Goal: Task Accomplishment & Management: Manage account settings

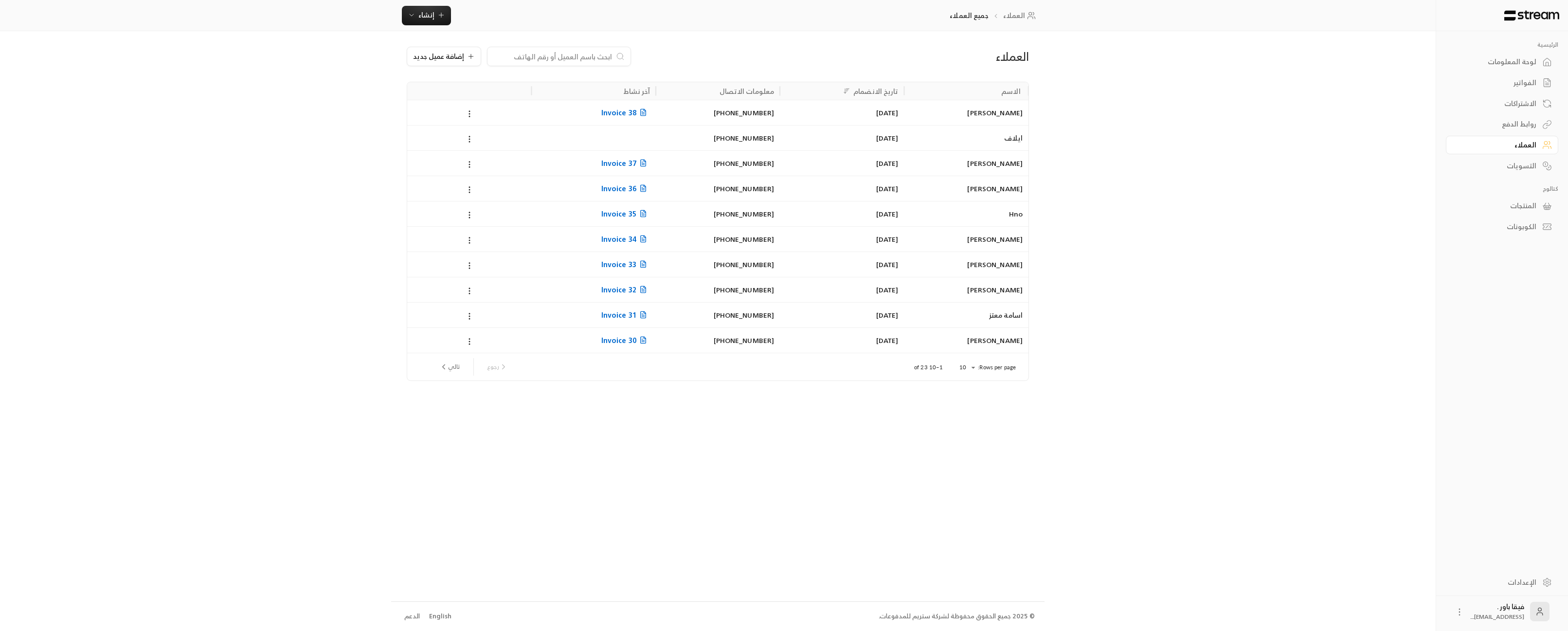
click at [1507, 59] on div "لوحة المعلومات" at bounding box center [1497, 62] width 78 height 10
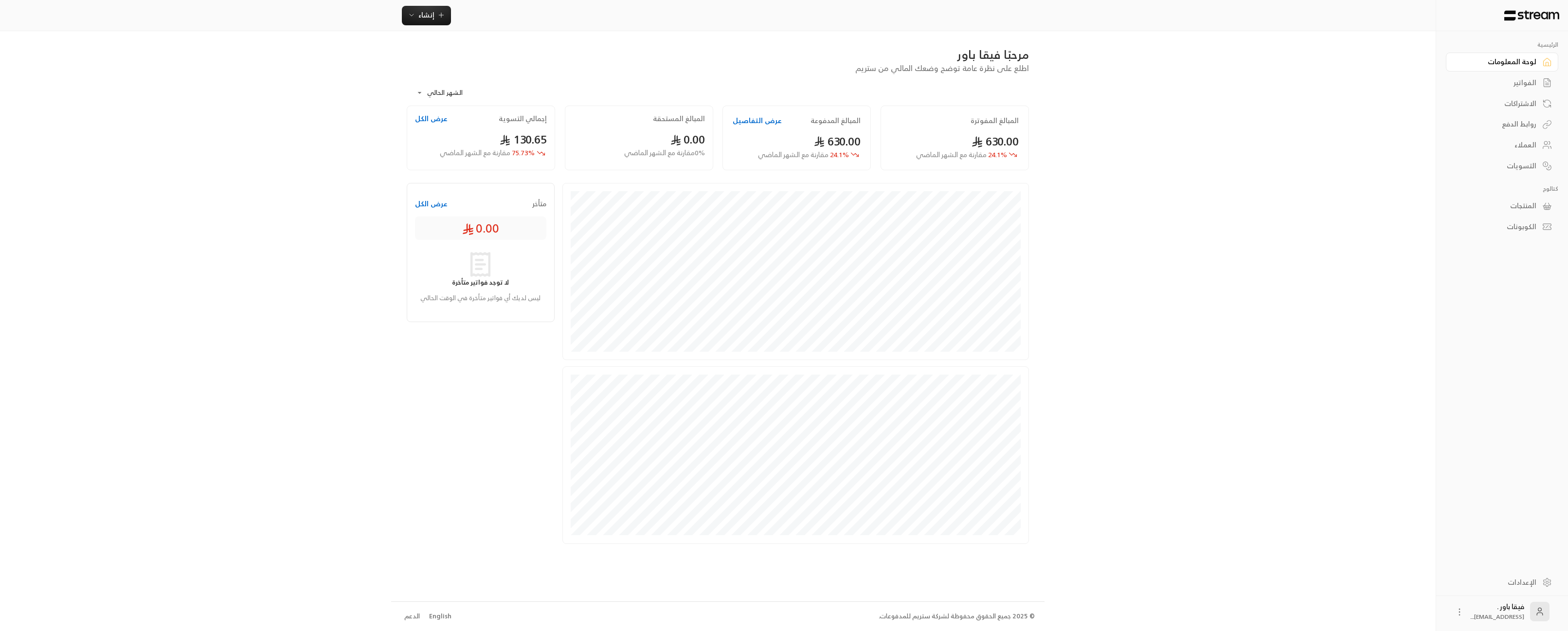
click at [1523, 141] on div "العملاء" at bounding box center [1497, 145] width 78 height 10
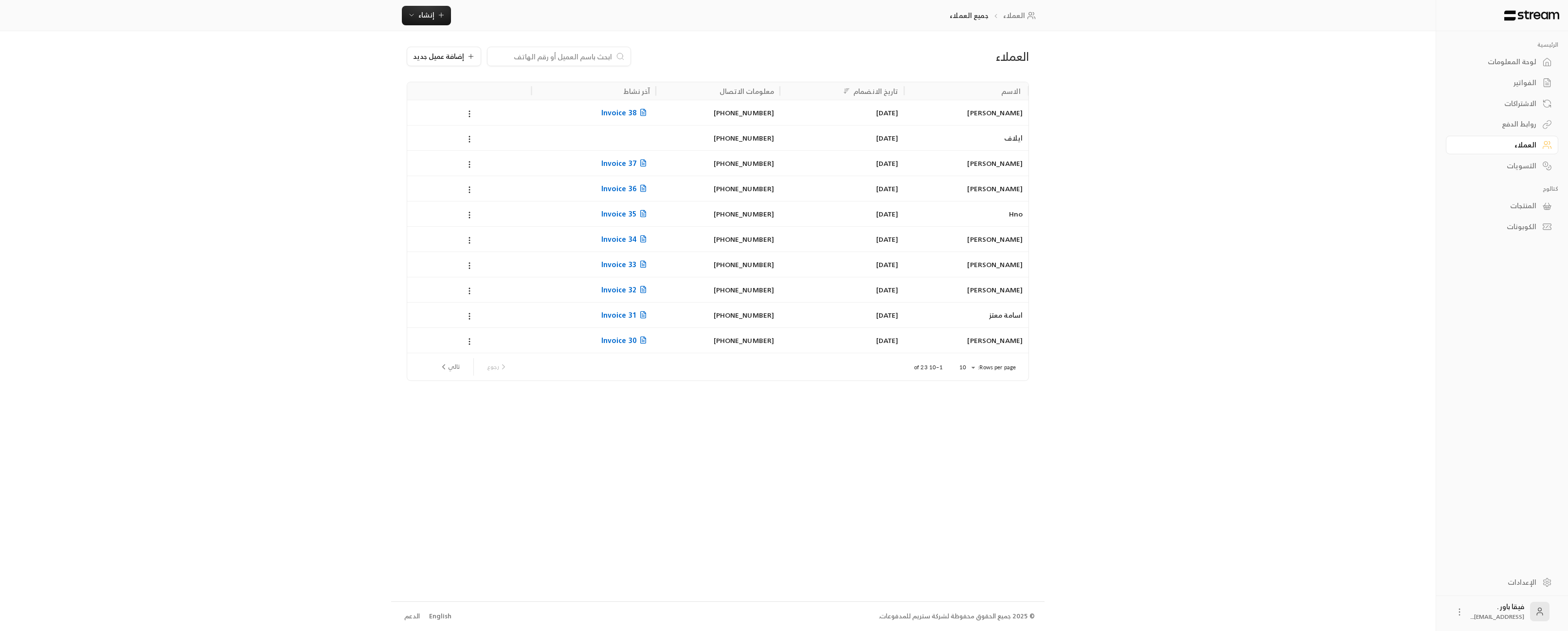
click at [1542, 104] on link "الاشتراكات" at bounding box center [1502, 103] width 112 height 19
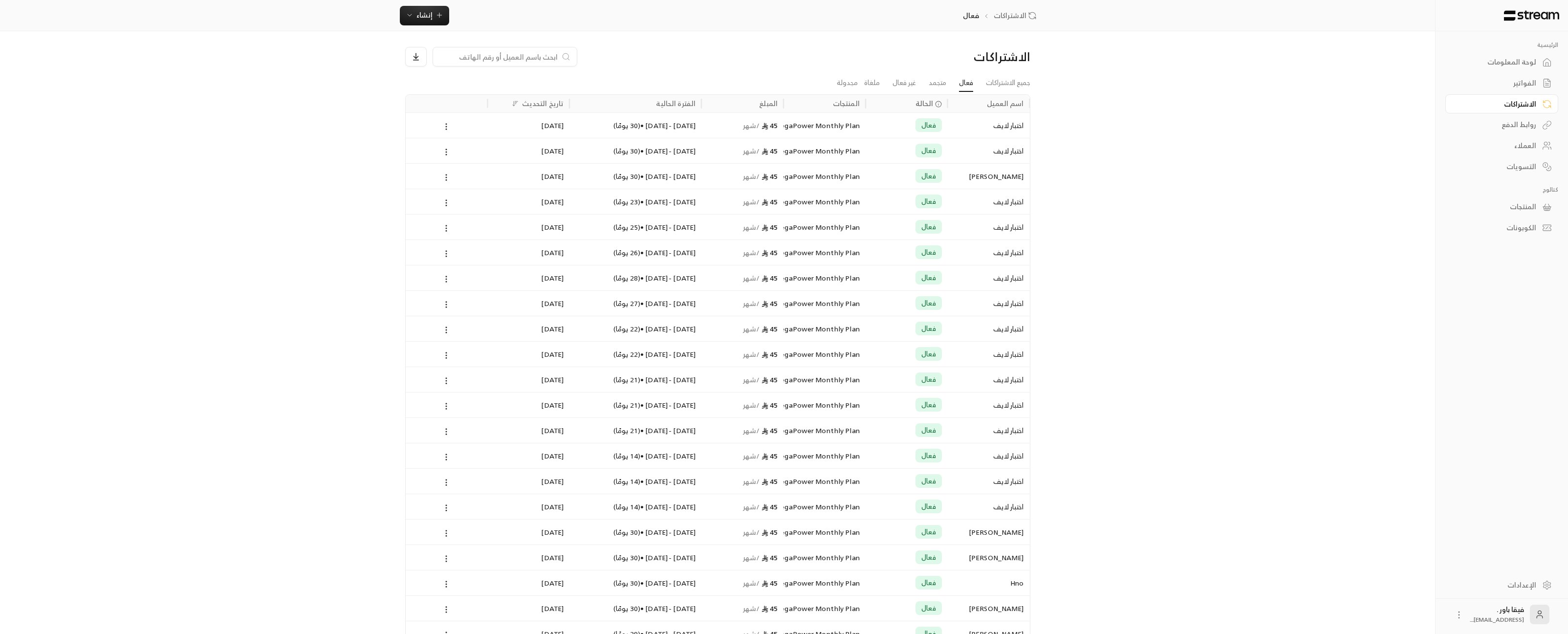
click at [1538, 138] on link "العملاء" at bounding box center [1502, 146] width 113 height 19
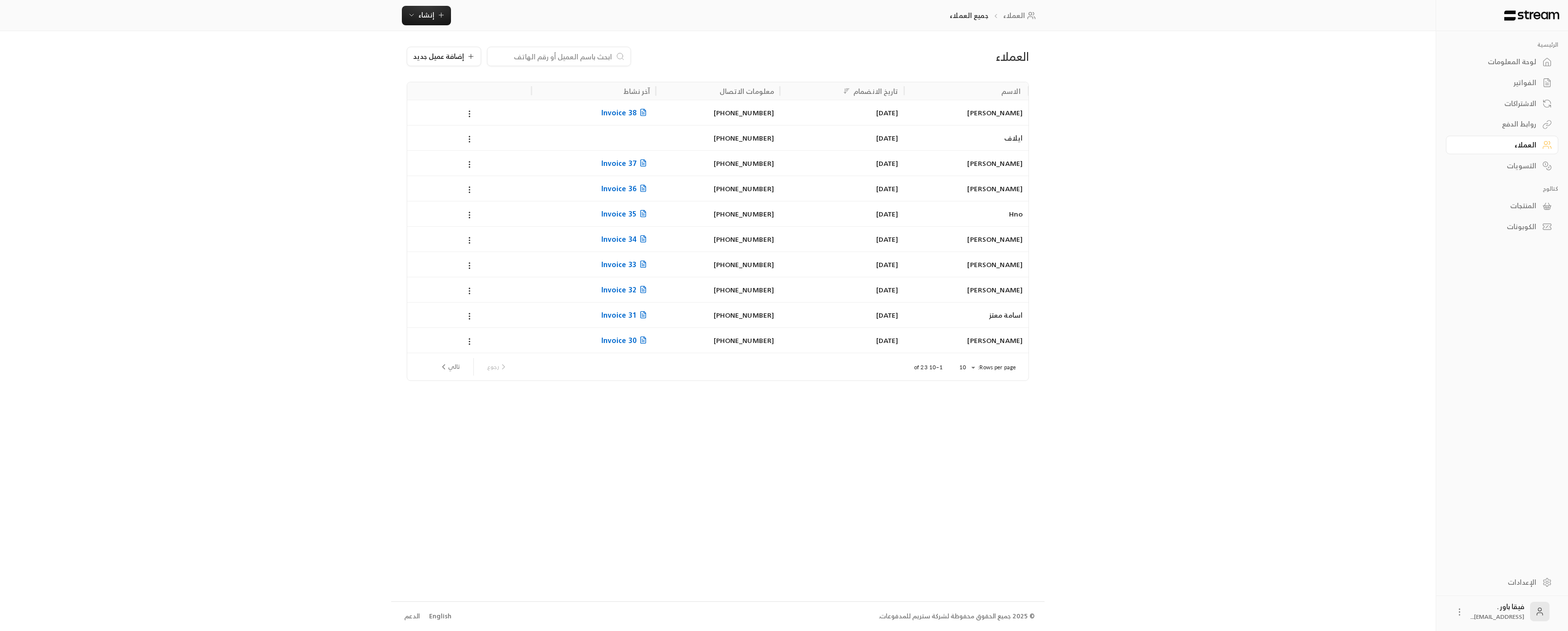
click at [1533, 110] on link "الاشتراكات" at bounding box center [1502, 103] width 112 height 19
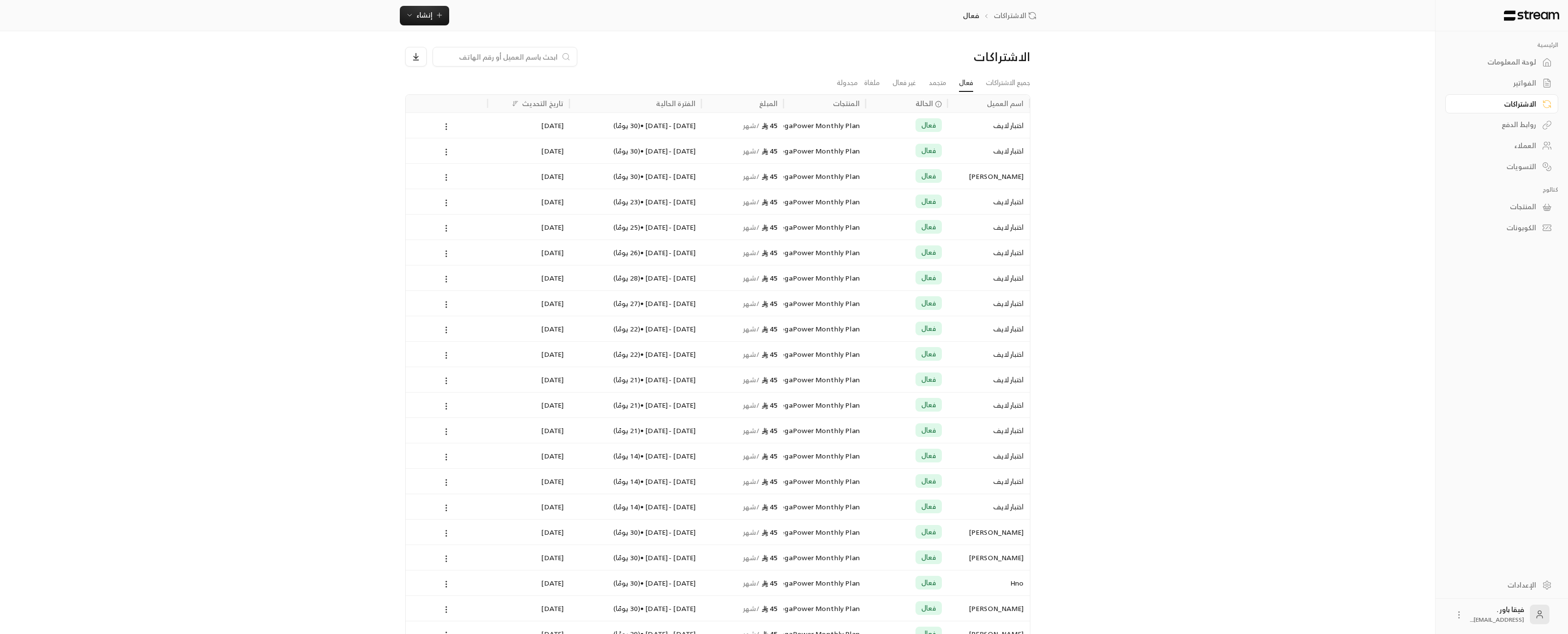
click at [1535, 67] on div "لوحة المعلومات" at bounding box center [1497, 62] width 78 height 10
